Goal: Find specific page/section

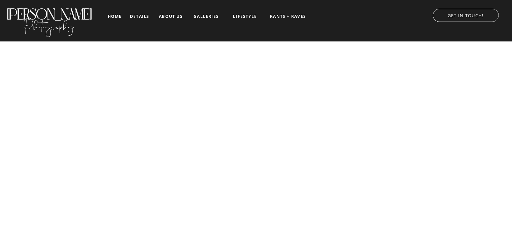
click at [486, 13] on p "GET IN TOUCH!" at bounding box center [465, 14] width 79 height 7
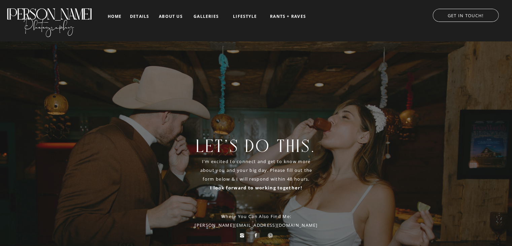
click at [138, 15] on nav "details" at bounding box center [139, 16] width 19 height 4
click at [115, 15] on nav "home" at bounding box center [115, 16] width 16 height 4
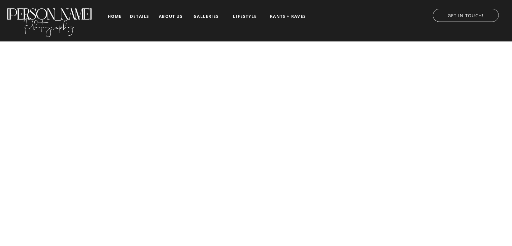
click at [463, 15] on p "GET IN TOUCH!" at bounding box center [465, 14] width 79 height 7
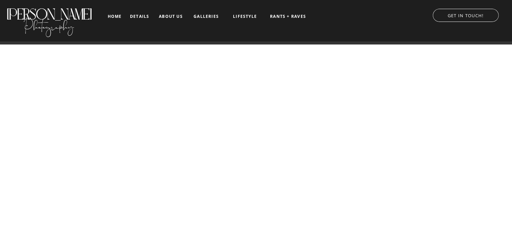
scroll to position [437, 0]
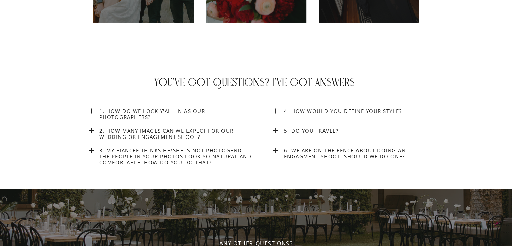
scroll to position [2413, 0]
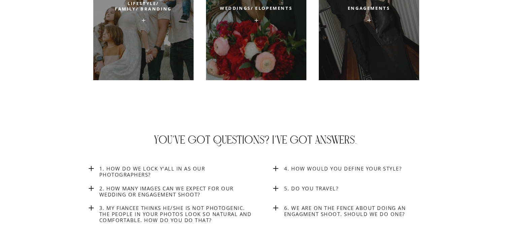
click at [311, 206] on h3 "6. We are on the fence about doing an engagment shoot. Should we do one?" at bounding box center [362, 212] width 156 height 14
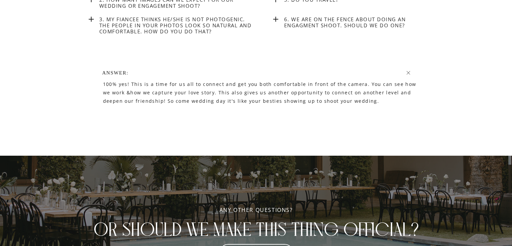
scroll to position [2602, 0]
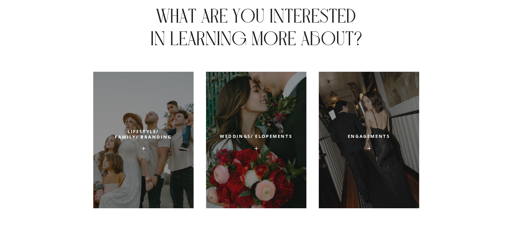
scroll to position [2289, 0]
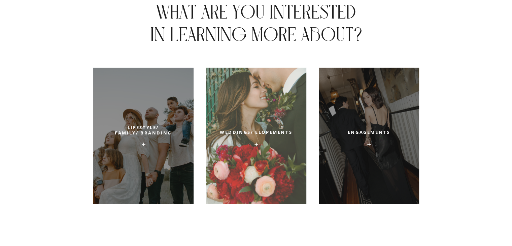
click at [280, 143] on div at bounding box center [256, 136] width 100 height 136
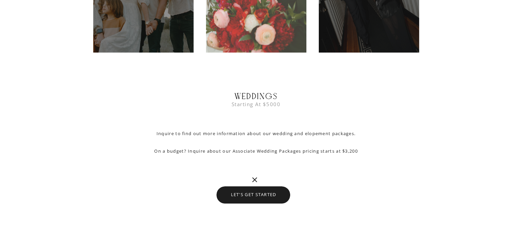
scroll to position [2459, 0]
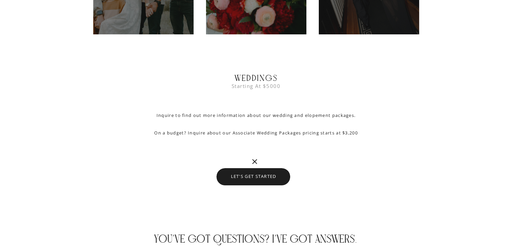
click at [267, 168] on div at bounding box center [254, 176] width 74 height 17
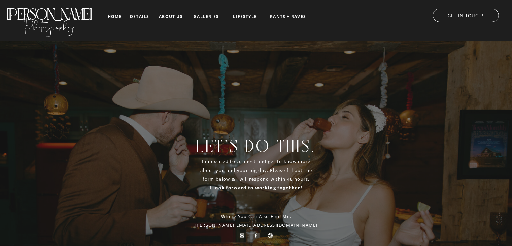
click at [170, 17] on nav "about us" at bounding box center [171, 16] width 28 height 5
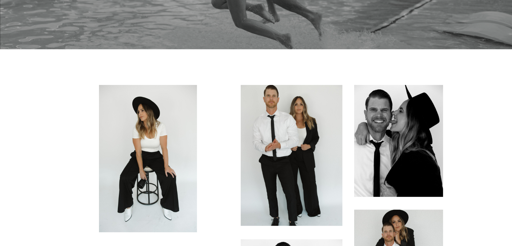
scroll to position [430, 0]
